Goal: Find contact information: Find contact information

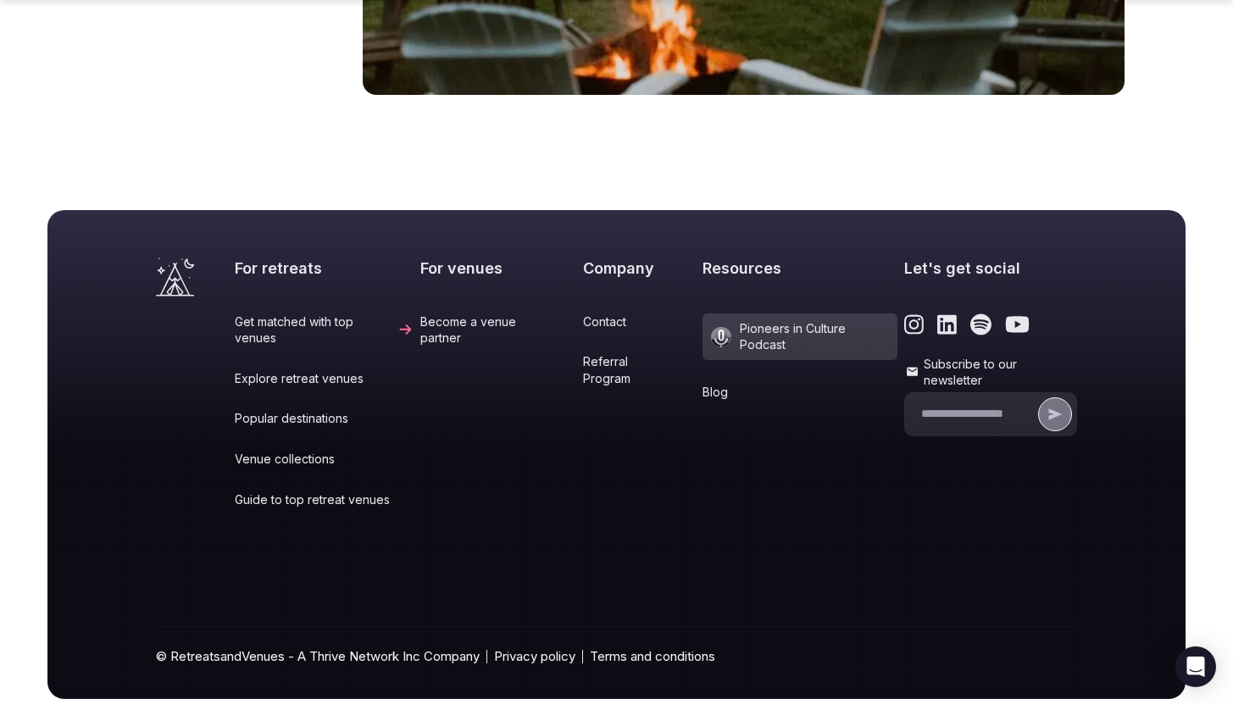
scroll to position [7087, 0]
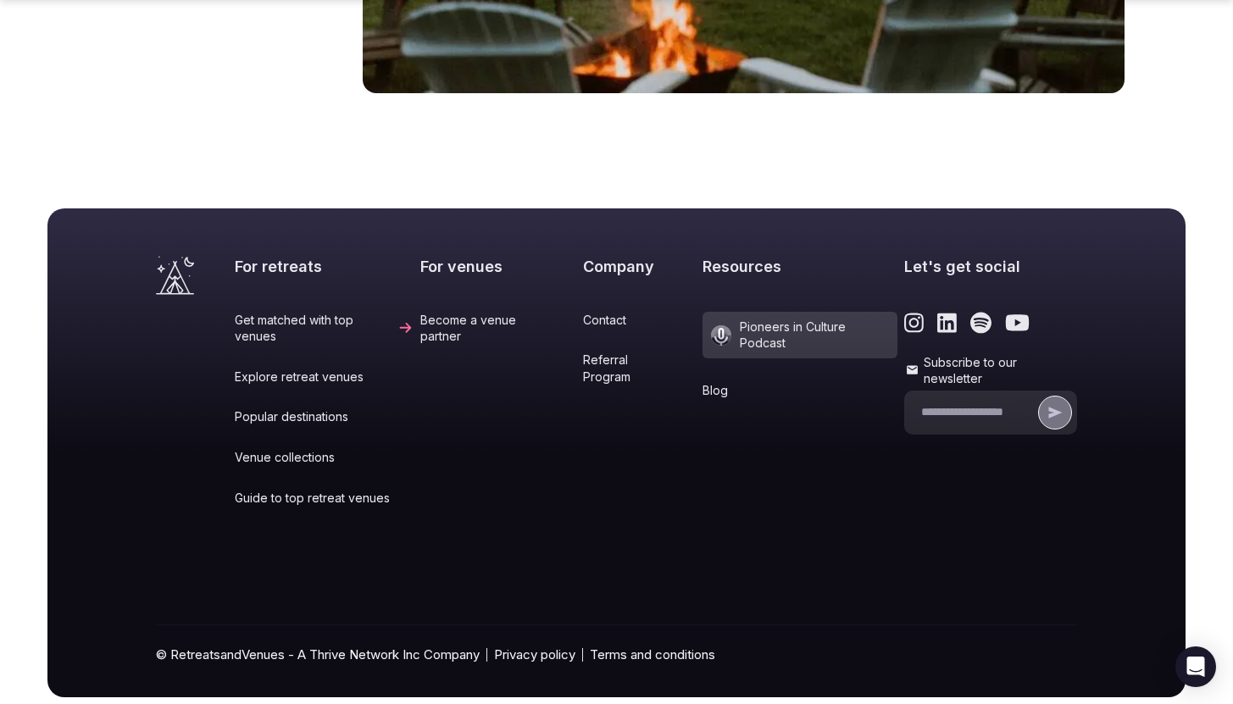
click at [938, 313] on icon "Link to the retreats and venues LinkedIn page" at bounding box center [947, 322] width 19 height 19
click at [591, 312] on link "Contact" at bounding box center [639, 320] width 113 height 17
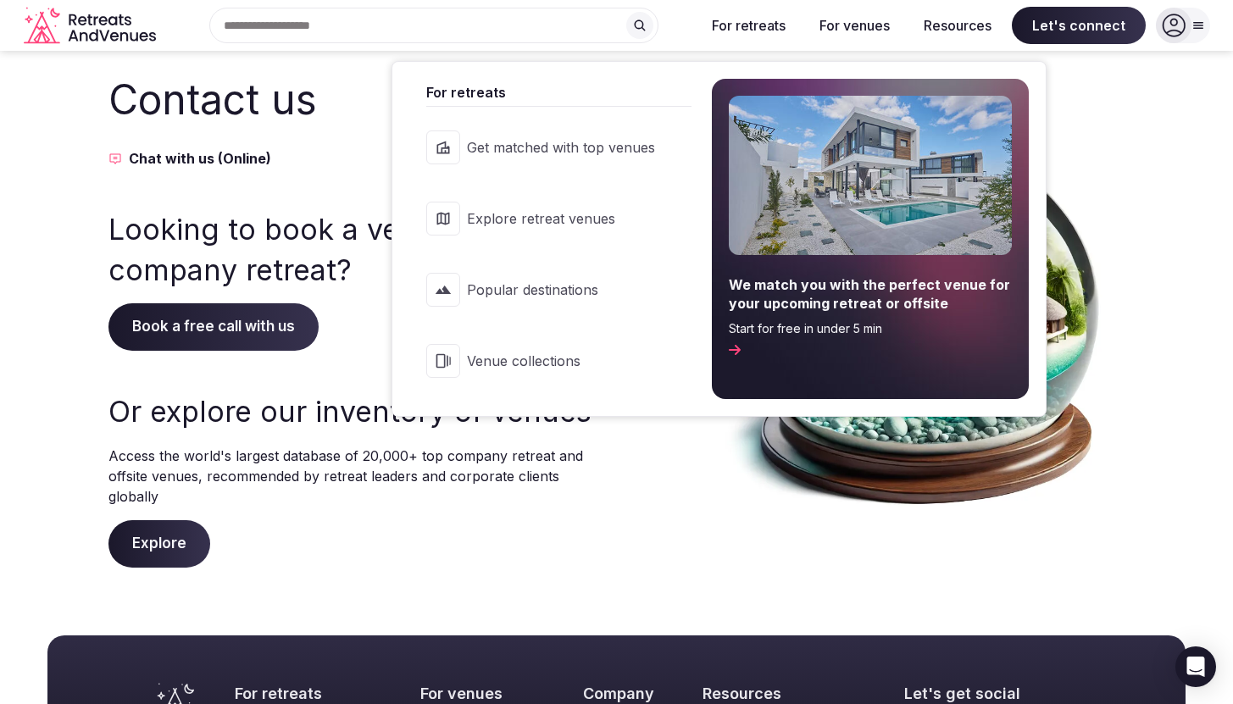
click at [748, 33] on button "For retreats" at bounding box center [748, 25] width 101 height 37
click at [554, 375] on link "Venue collections" at bounding box center [549, 361] width 281 height 68
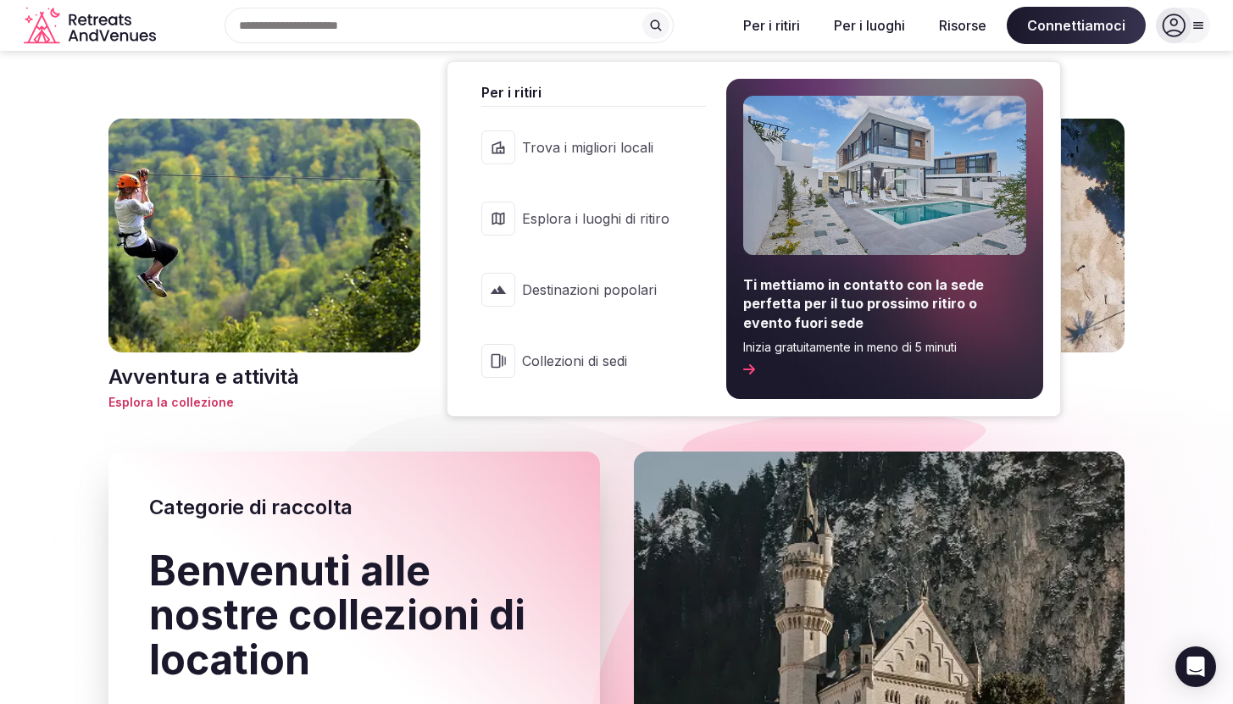
click at [760, 25] on font "Per i ritiri" at bounding box center [771, 25] width 57 height 17
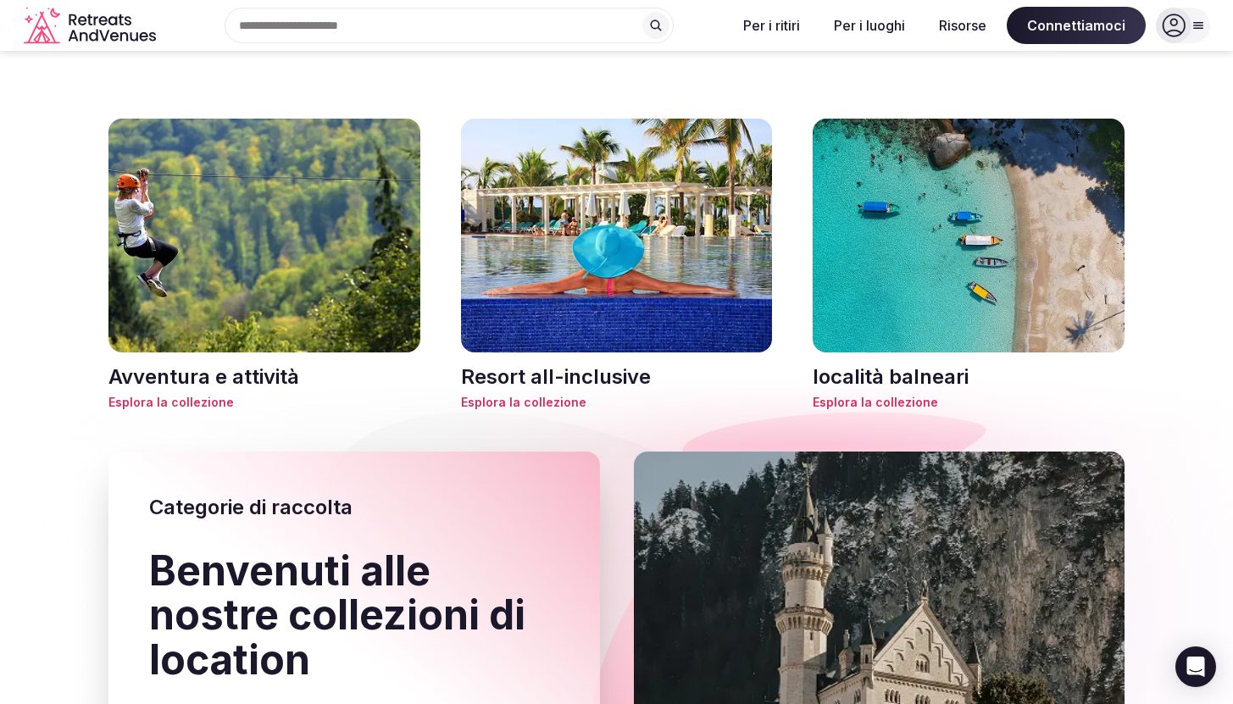
click at [97, 37] on icon "Logo aziendale di ritiri e luoghi di ritrovo" at bounding box center [92, 26] width 136 height 38
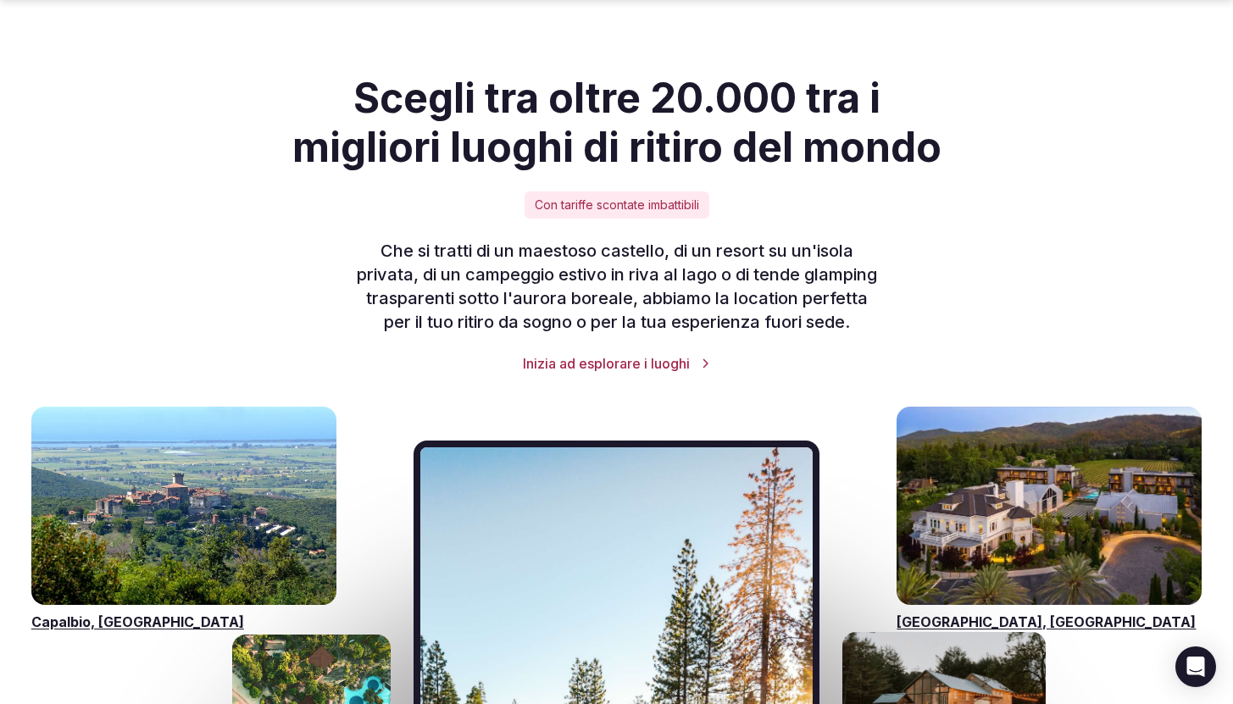
scroll to position [2313, 0]
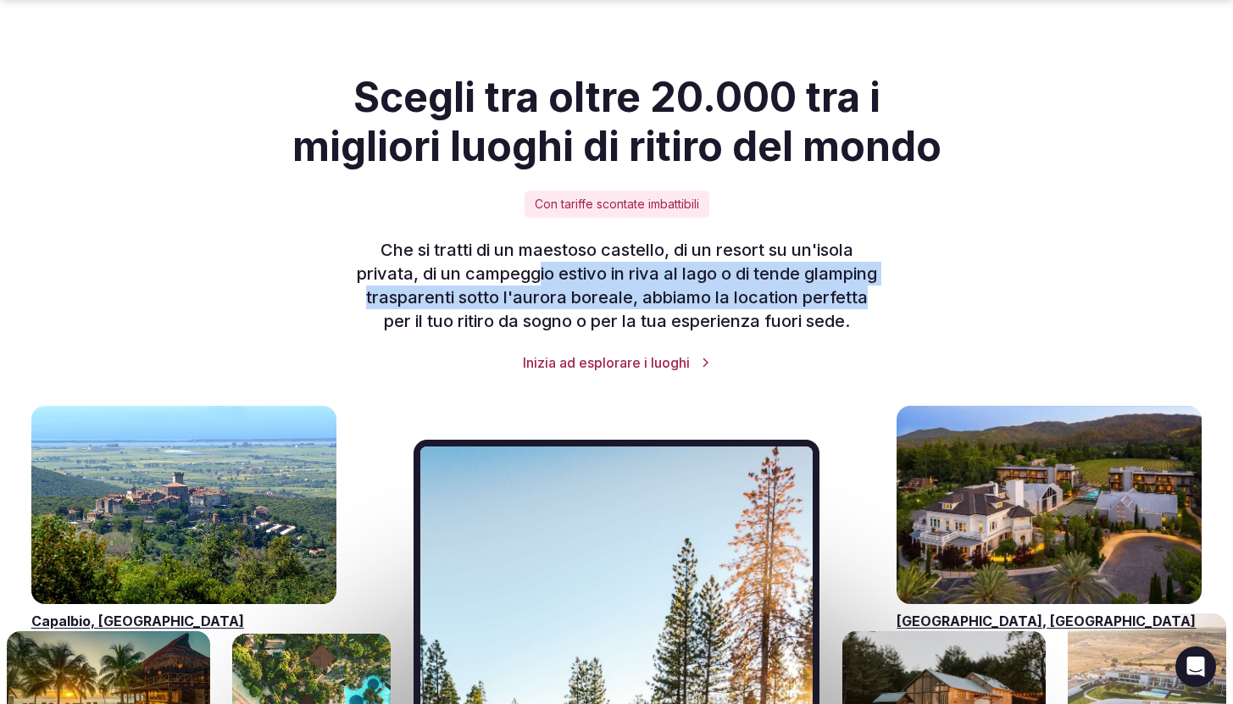
drag, startPoint x: 537, startPoint y: 228, endPoint x: 878, endPoint y: 261, distance: 343.2
click at [878, 261] on p "Che si tratti di un maestoso castello, di un resort su un'isola privata, di un …" at bounding box center [617, 285] width 651 height 95
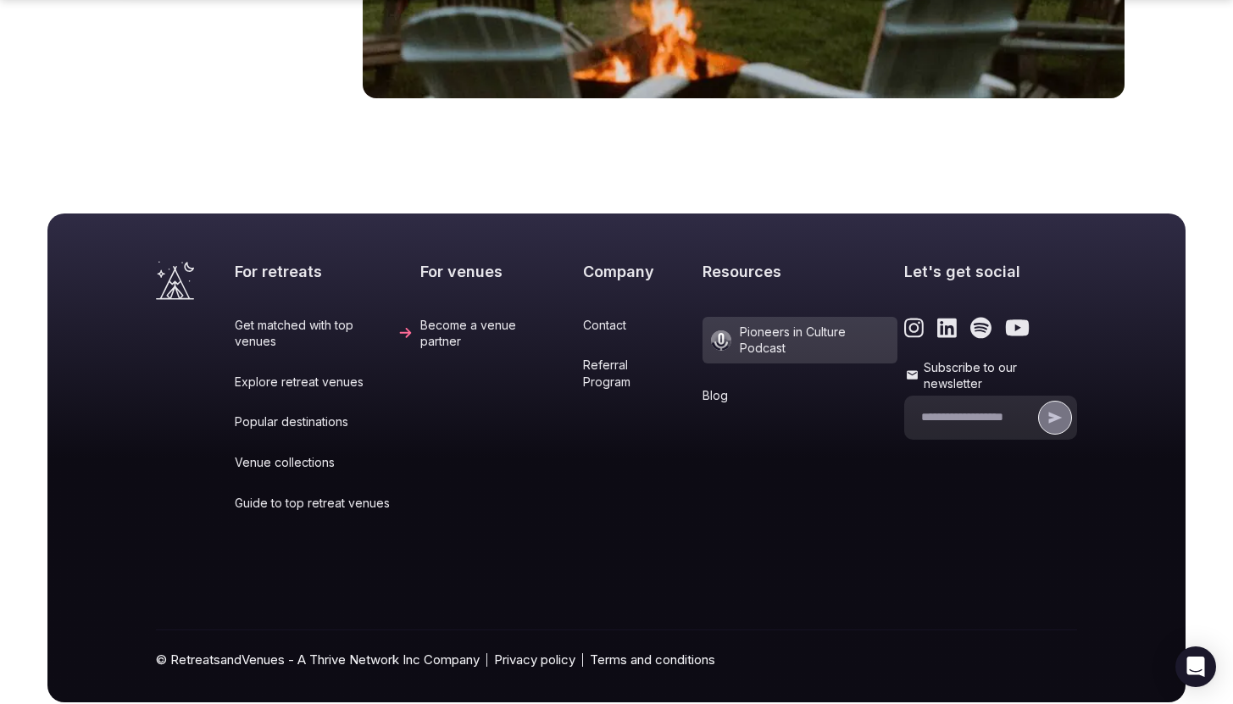
scroll to position [7087, 0]
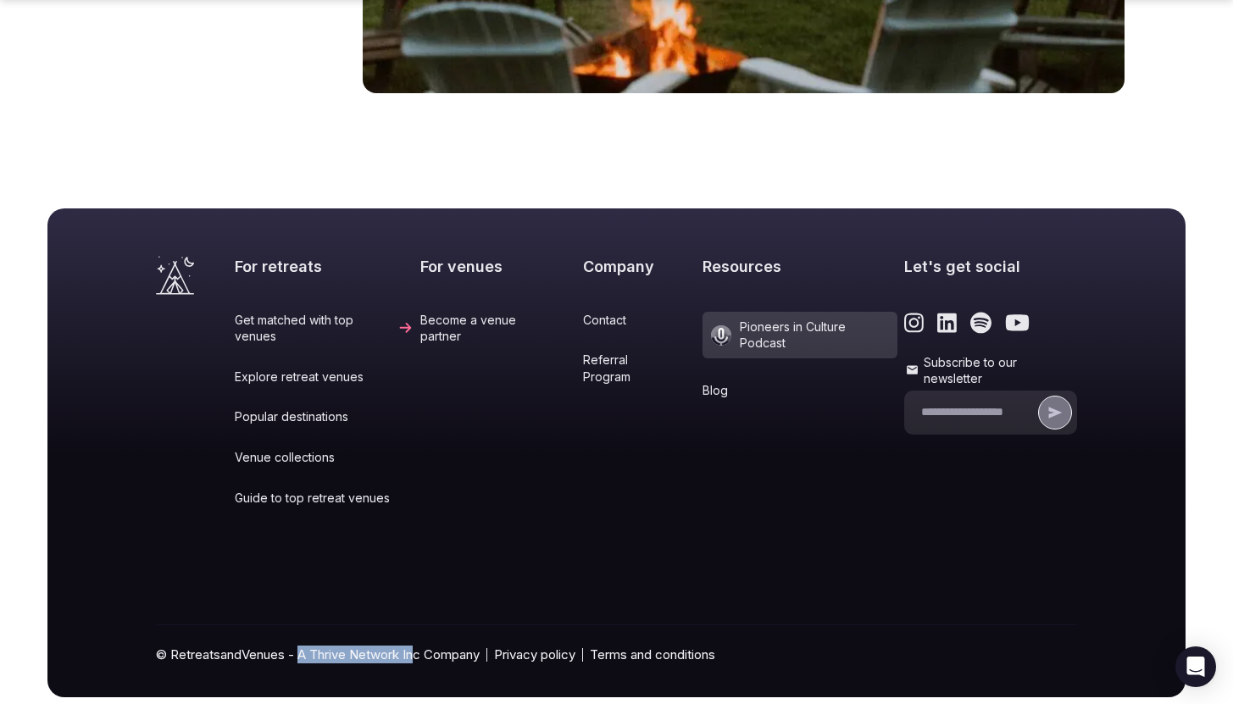
drag, startPoint x: 303, startPoint y: 614, endPoint x: 421, endPoint y: 614, distance: 118.7
click at [421, 626] on div "© RetreatsandVenues - A Thrive Network Inc Company Privacy policy Terms and con…" at bounding box center [616, 662] width 921 height 72
drag, startPoint x: 303, startPoint y: 616, endPoint x: 403, endPoint y: 618, distance: 100.9
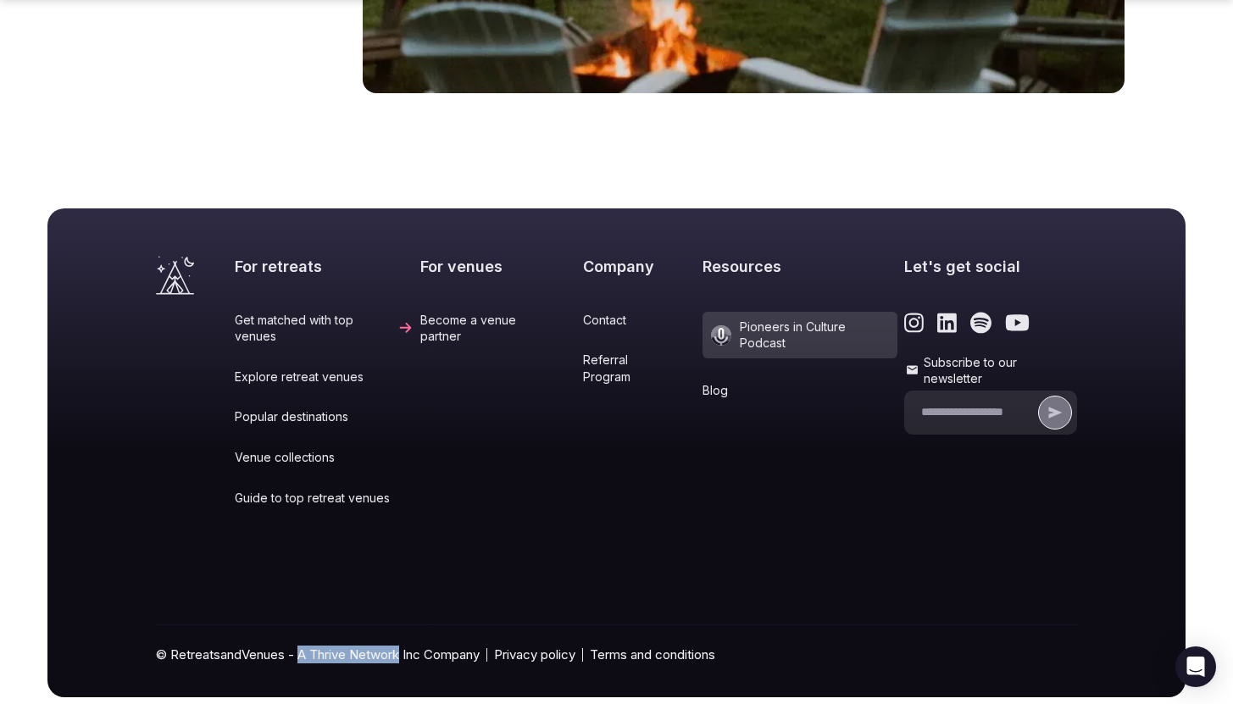
click at [403, 626] on div "© RetreatsandVenues - A Thrive Network Inc Company Privacy policy Terms and con…" at bounding box center [616, 662] width 921 height 72
copy div "A Thrive Network"
click at [466, 312] on link "Become a venue partner" at bounding box center [498, 328] width 156 height 33
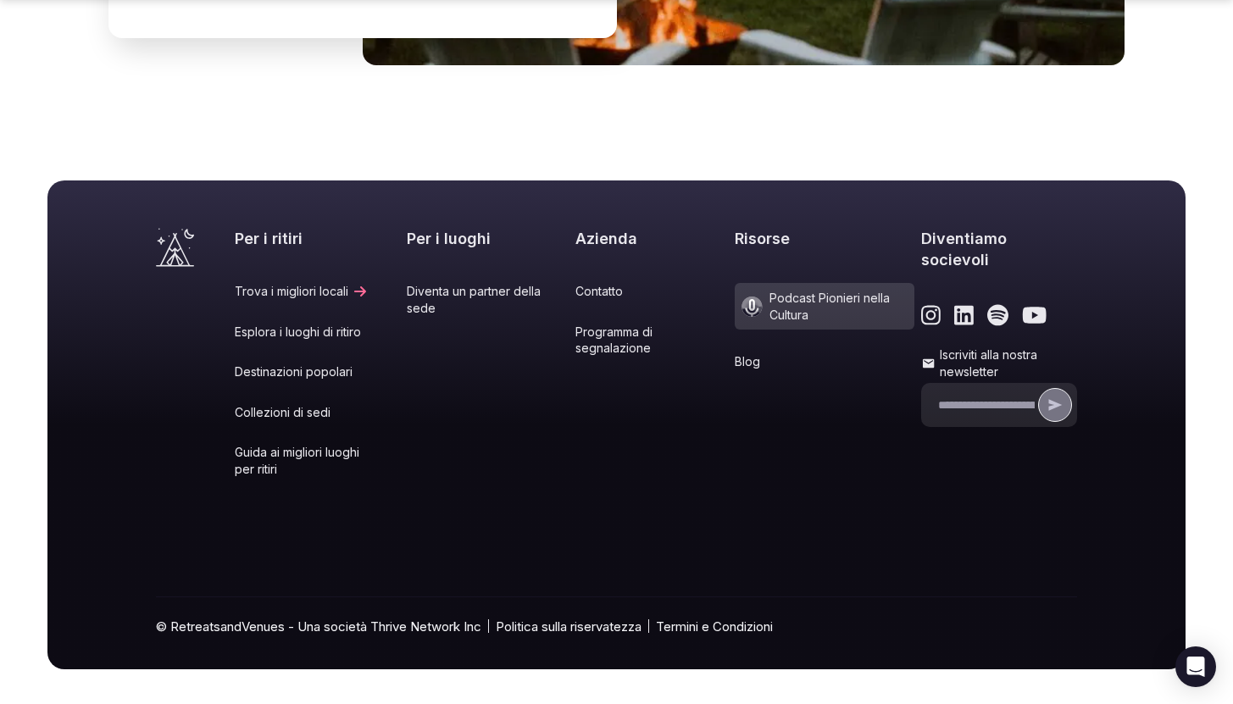
scroll to position [7052, 0]
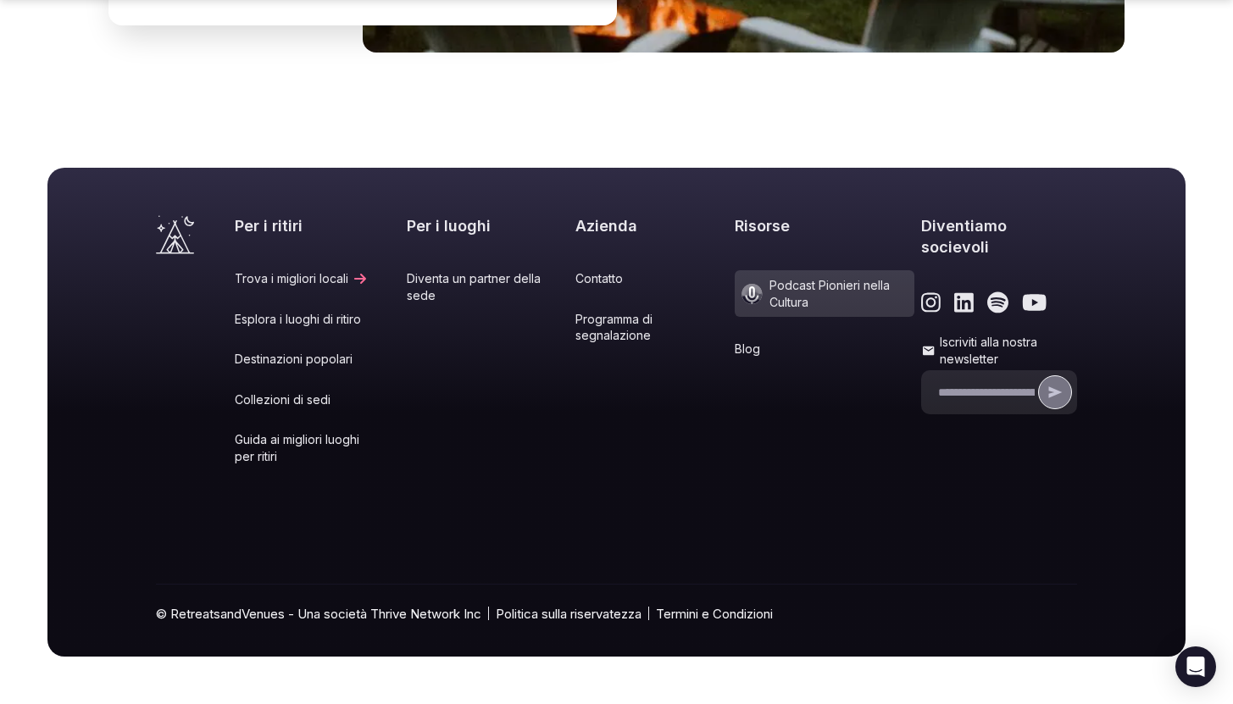
click at [629, 616] on font "Politica sulla riservatezza" at bounding box center [569, 614] width 146 height 16
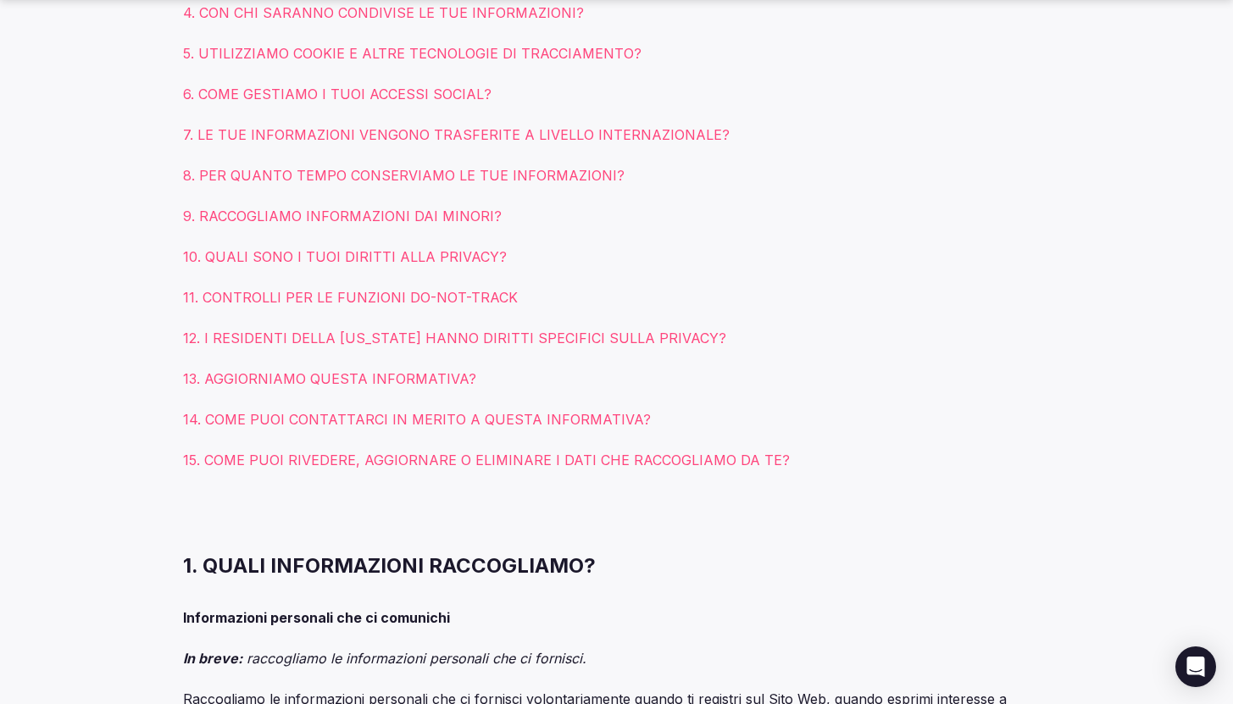
scroll to position [976, 0]
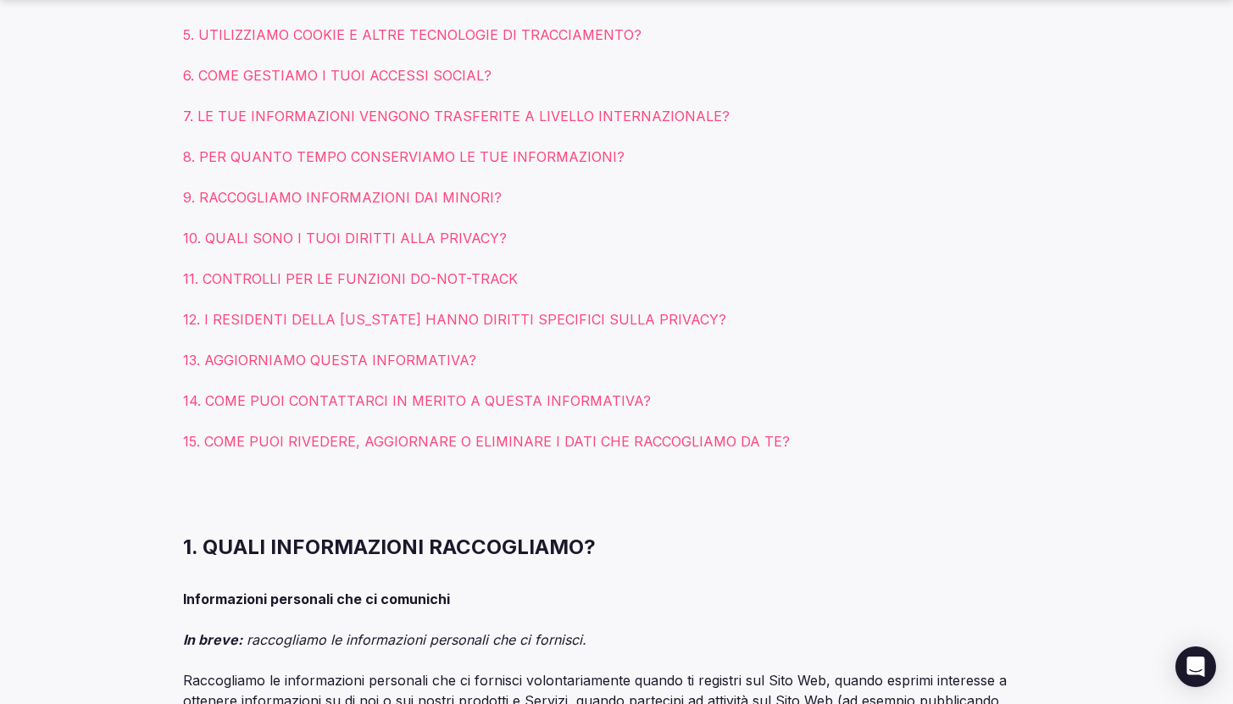
click at [314, 399] on font "14. COME PUOI CONTATTARCI IN MERITO A QUESTA INFORMATIVA?" at bounding box center [417, 400] width 468 height 17
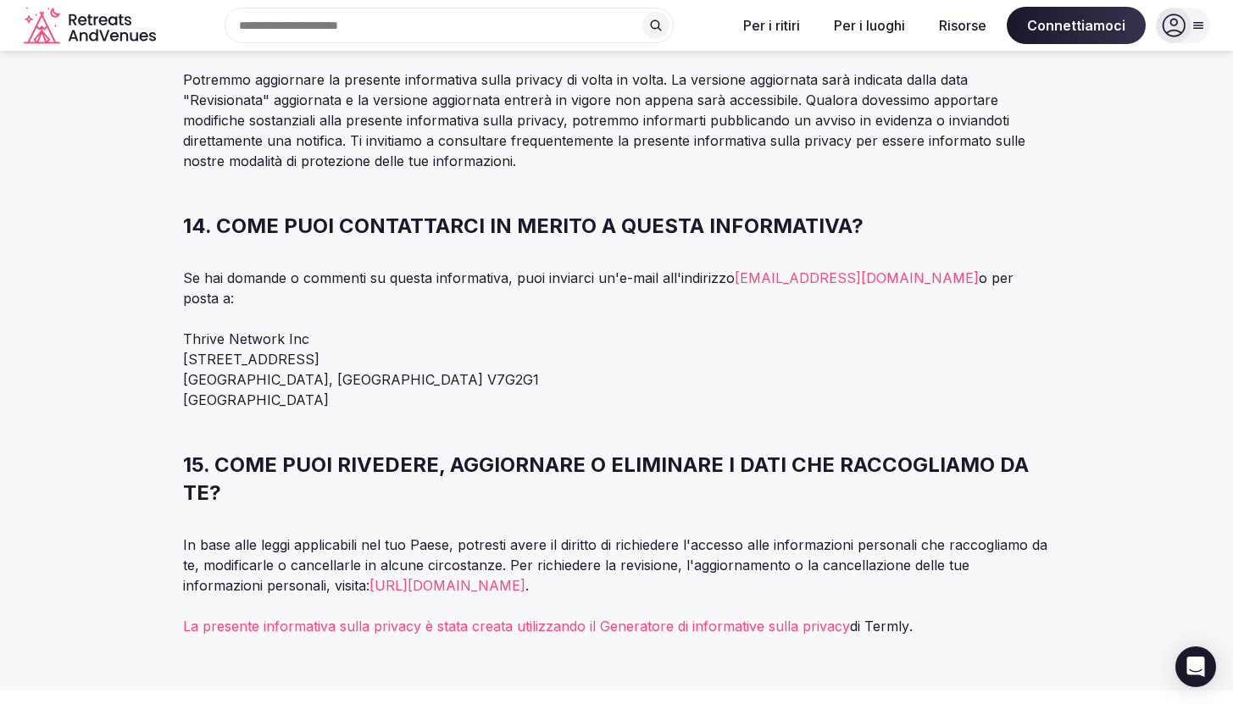
scroll to position [12924, 0]
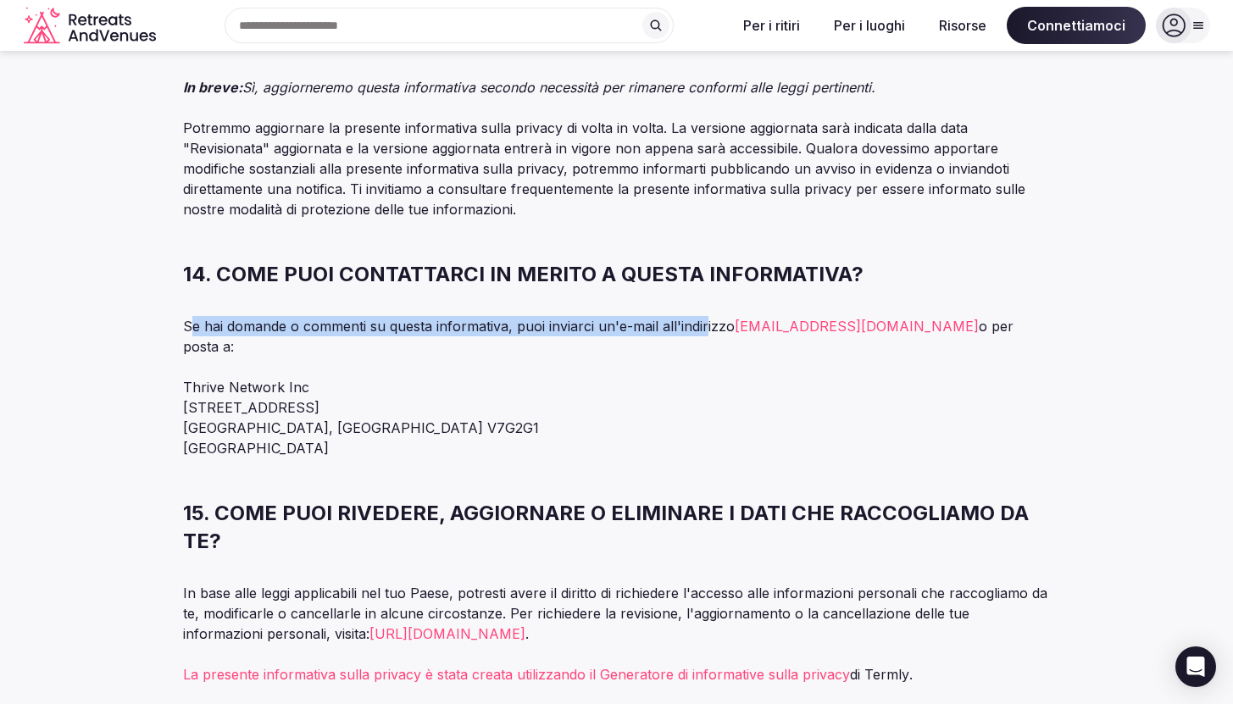
drag, startPoint x: 190, startPoint y: 204, endPoint x: 705, endPoint y: 203, distance: 515.4
click at [705, 318] on font "Se hai domande o commenti su questa informativa, puoi inviarci un'e-mail all'in…" at bounding box center [459, 326] width 552 height 17
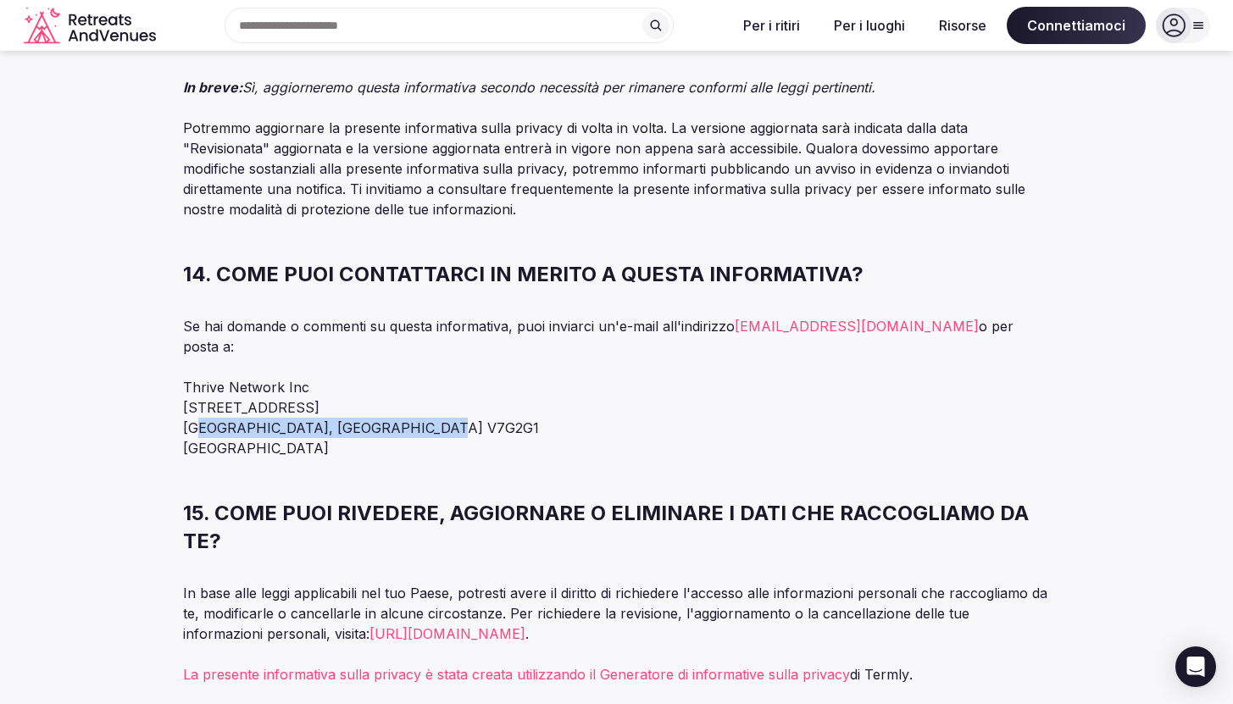
drag, startPoint x: 188, startPoint y: 281, endPoint x: 411, endPoint y: 284, distance: 223.0
click at [411, 420] on font "[GEOGRAPHIC_DATA], [GEOGRAPHIC_DATA] V7G2G1" at bounding box center [361, 428] width 356 height 17
click at [234, 377] on p "Thrive Network Inc [STREET_ADDRESS]" at bounding box center [617, 417] width 868 height 81
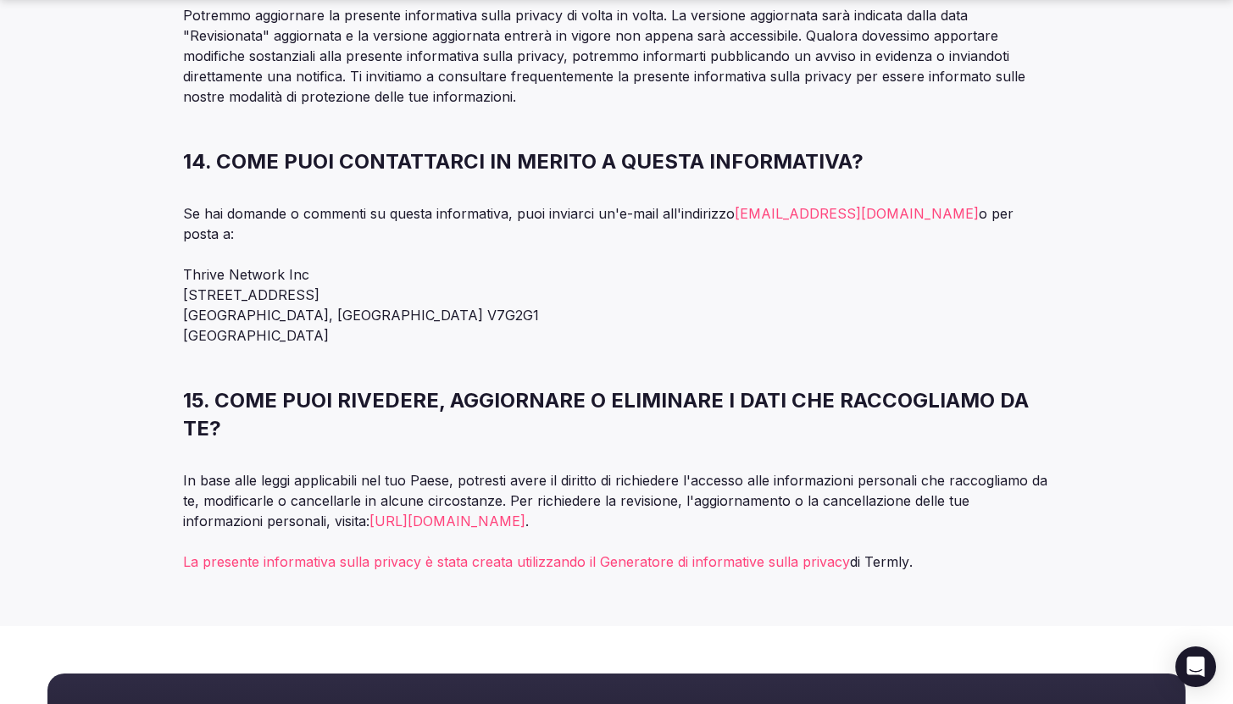
scroll to position [13620, 0]
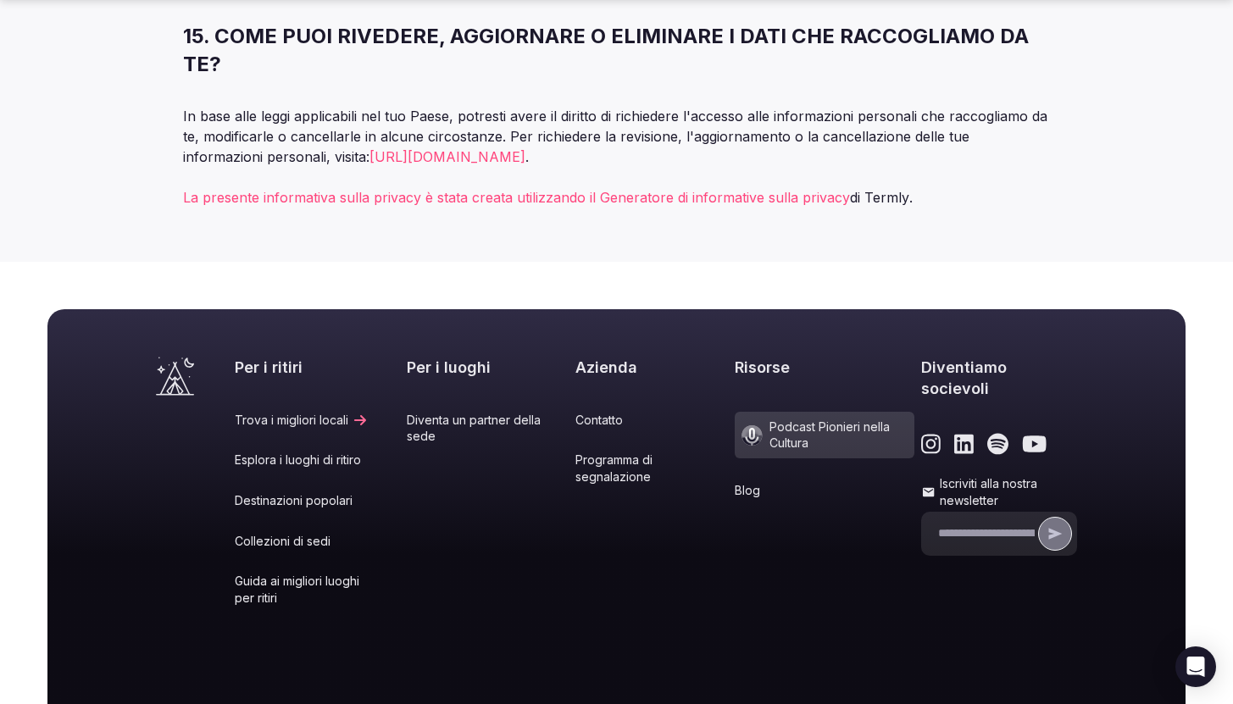
scroll to position [976, 0]
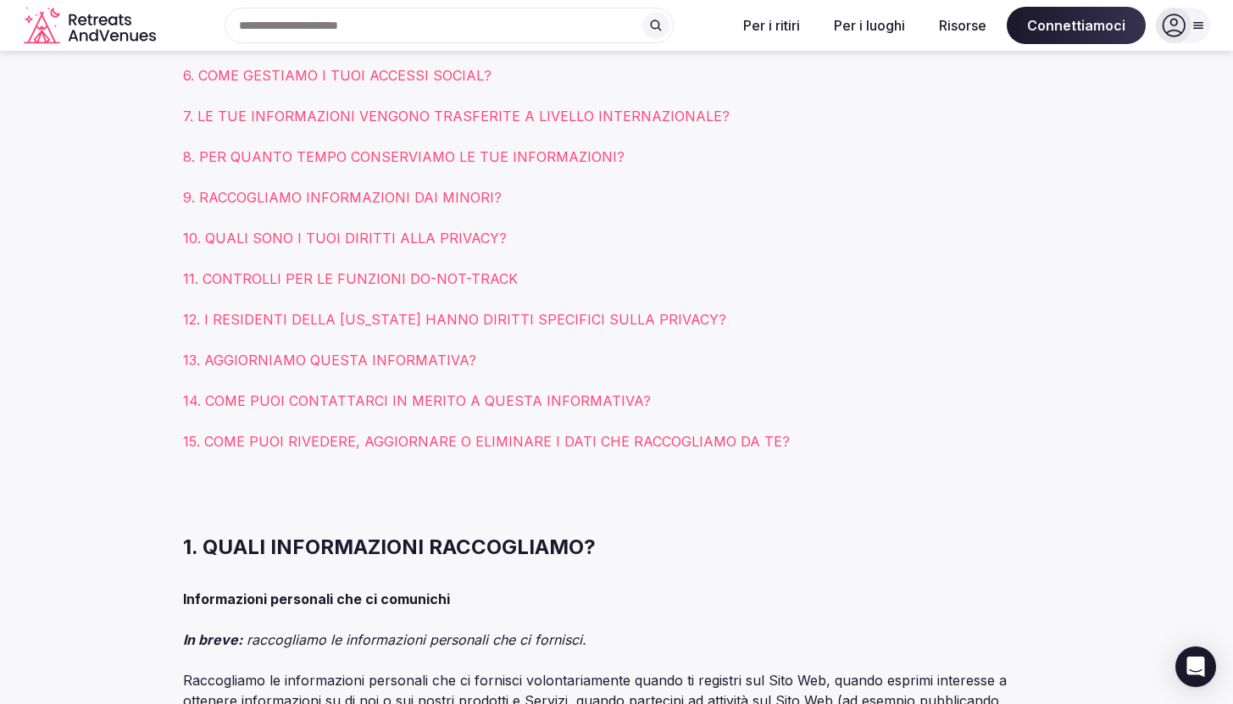
click at [414, 393] on font "14. COME PUOI CONTATTARCI IN MERITO A QUESTA INFORMATIVA?" at bounding box center [417, 400] width 468 height 17
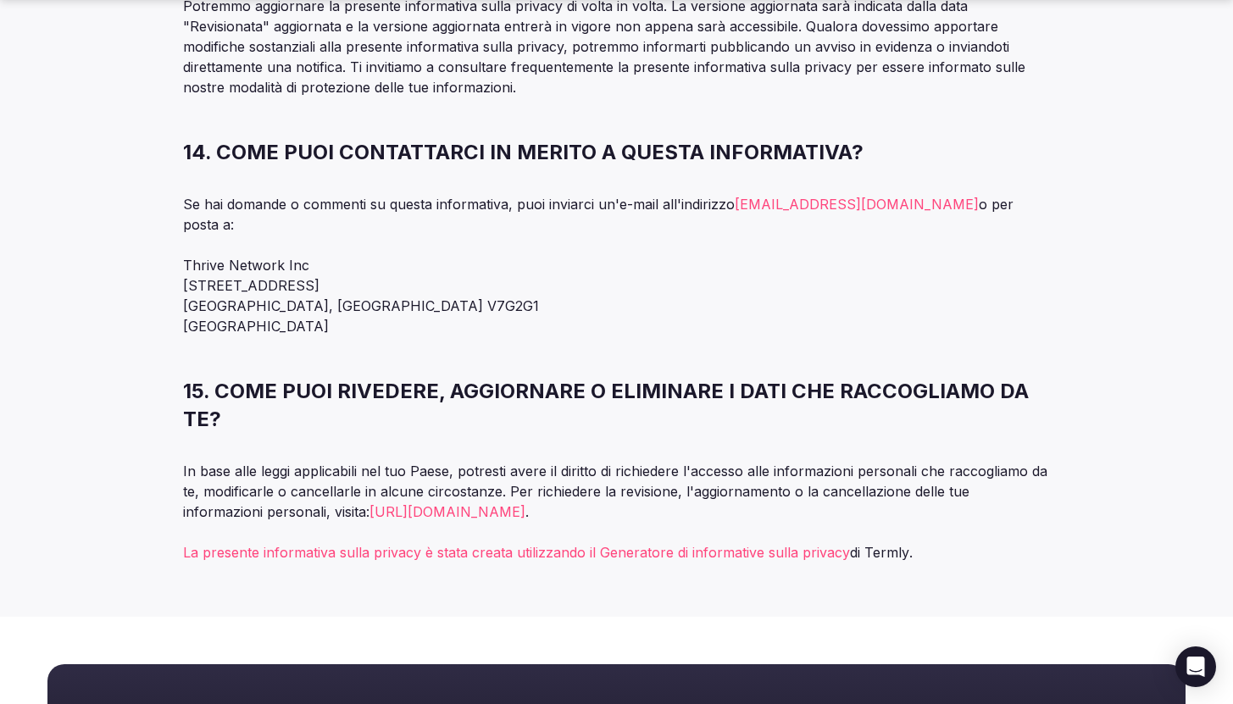
scroll to position [13266, 0]
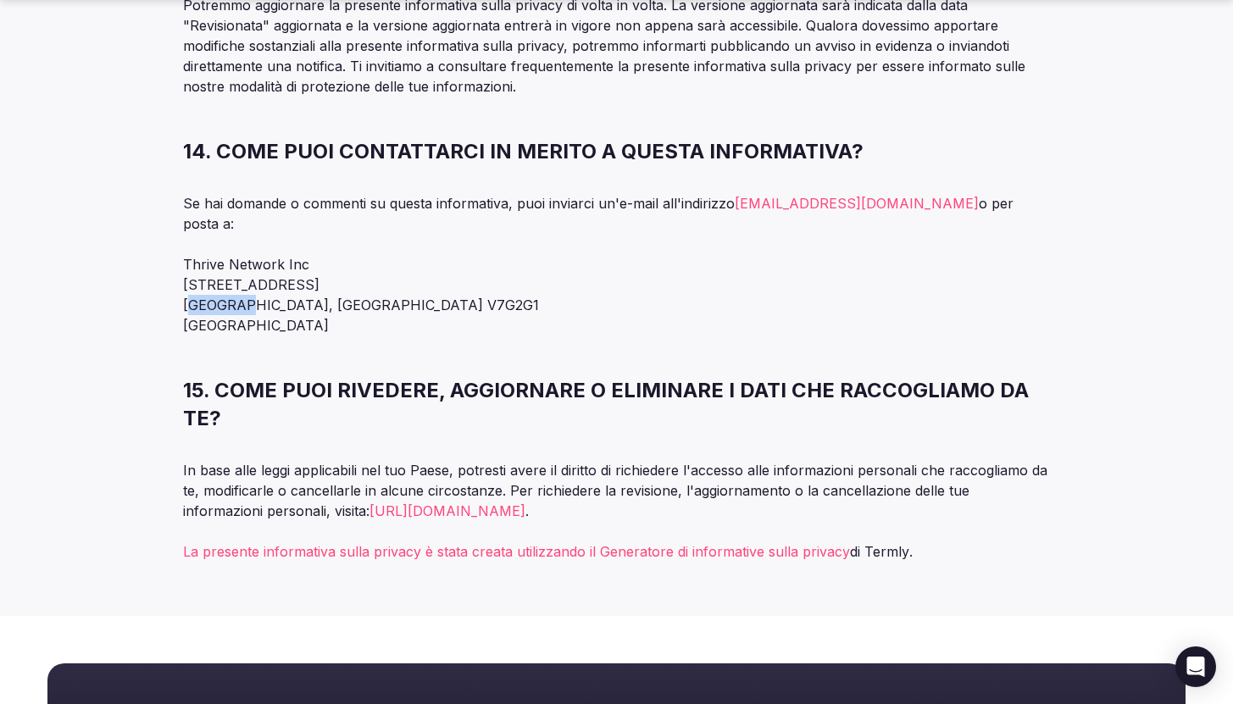
drag, startPoint x: 186, startPoint y: 160, endPoint x: 236, endPoint y: 166, distance: 50.4
click at [236, 297] on font "[GEOGRAPHIC_DATA], [GEOGRAPHIC_DATA] V7G2G1" at bounding box center [361, 305] width 356 height 17
